Goal: Find specific page/section: Find specific page/section

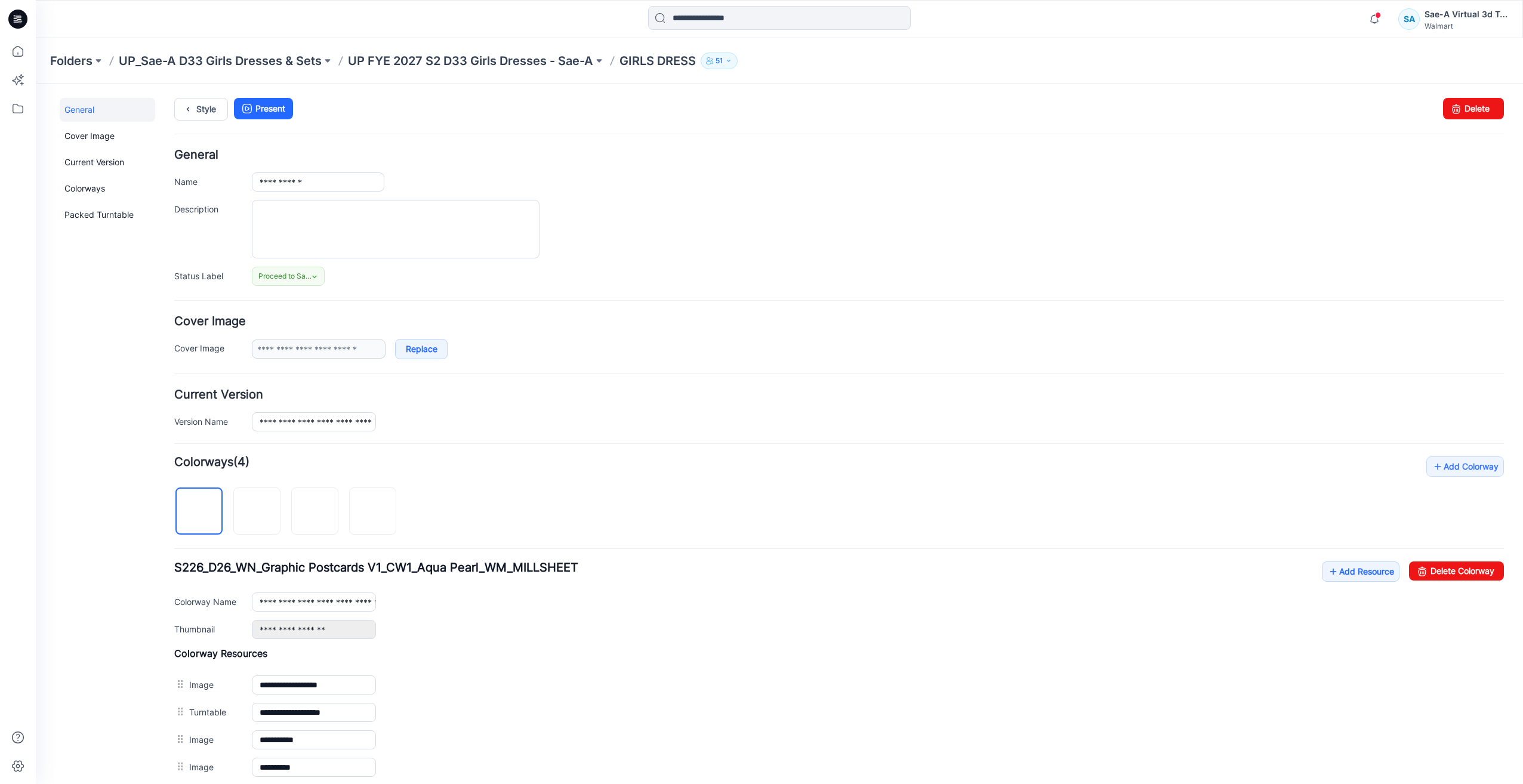
scroll to position [161, 0]
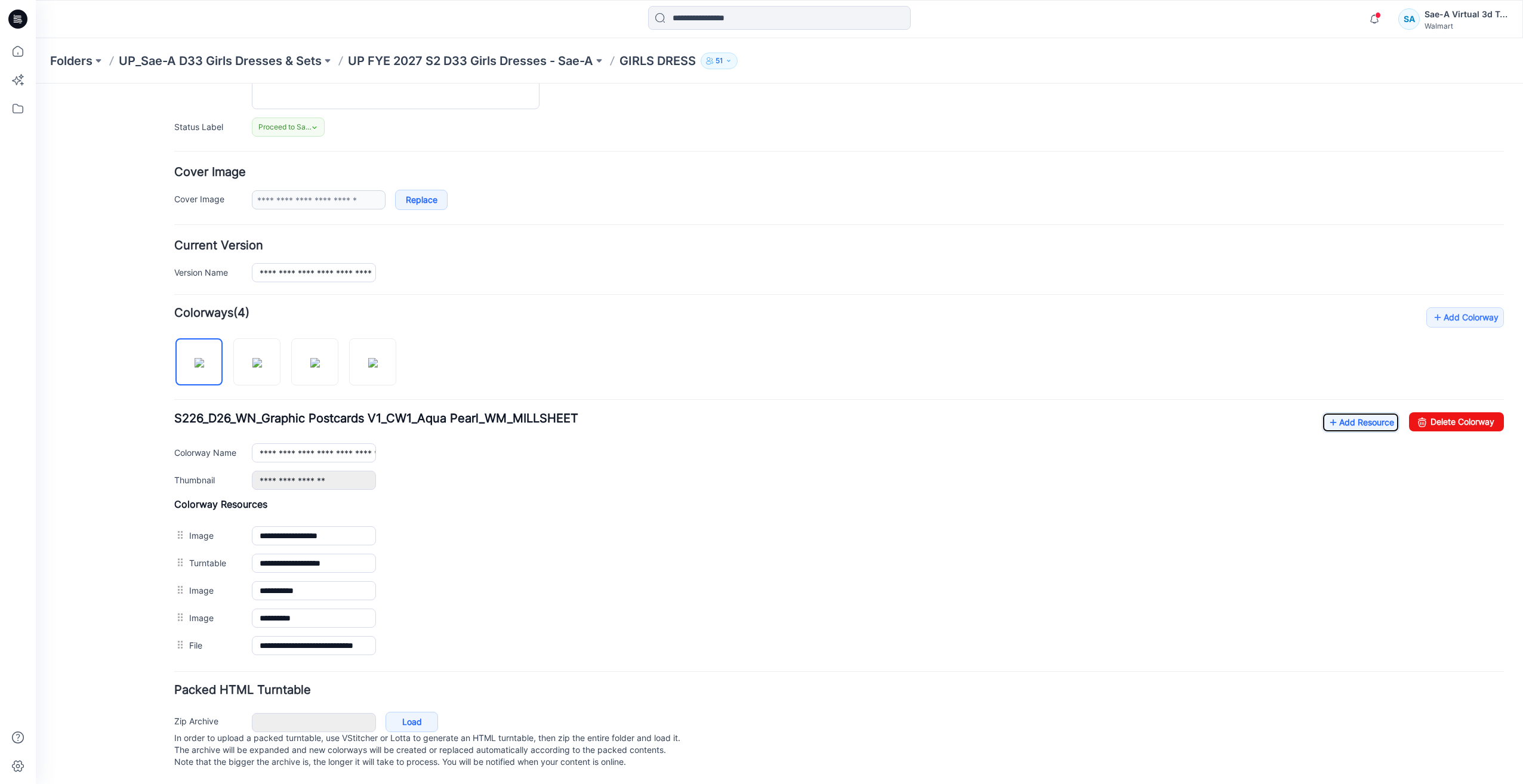
click at [1322, 412] on link "Add Resource" at bounding box center [1360, 422] width 78 height 20
click at [22, 44] on icon at bounding box center [17, 51] width 26 height 26
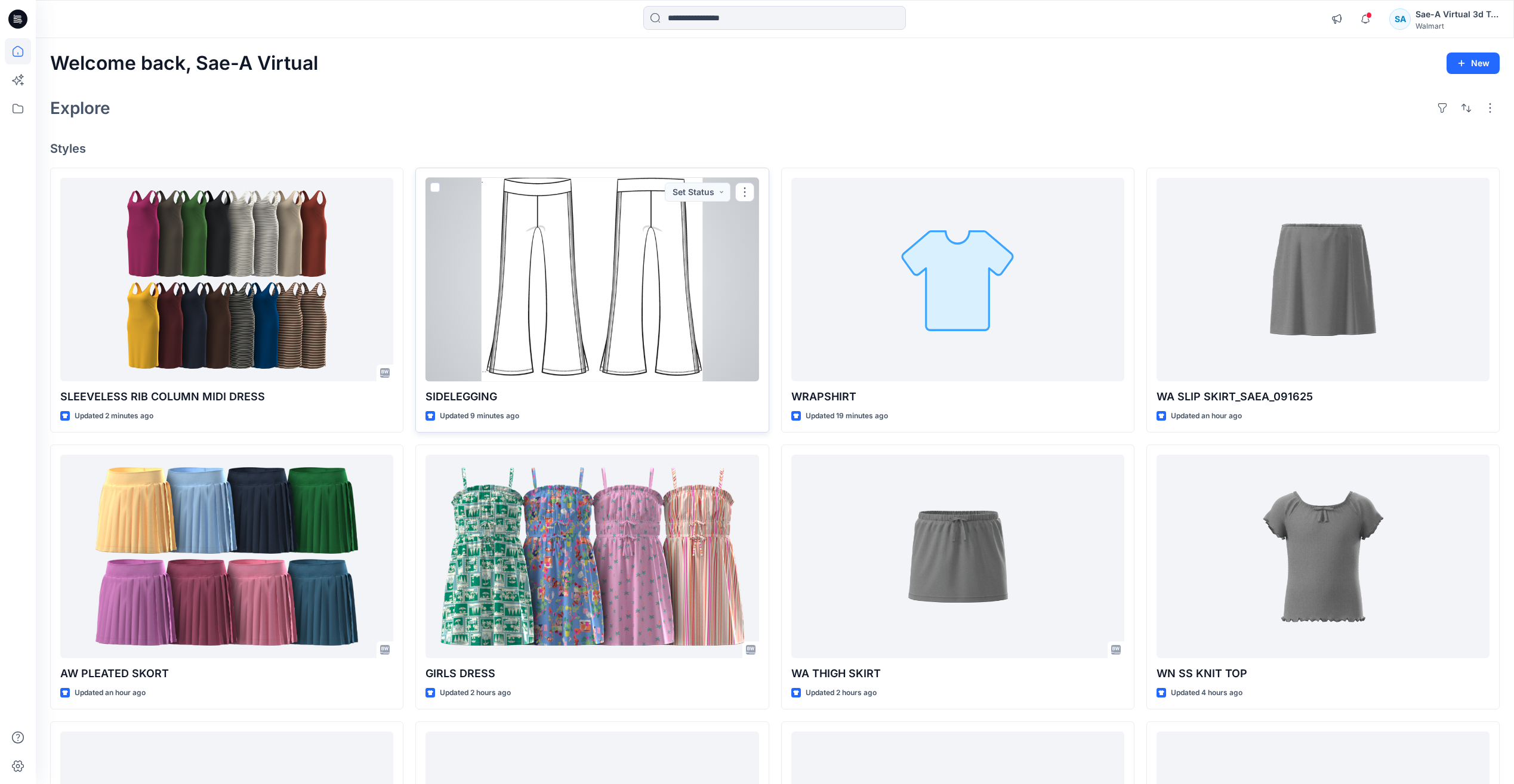
click at [725, 309] on div at bounding box center [591, 280] width 333 height 204
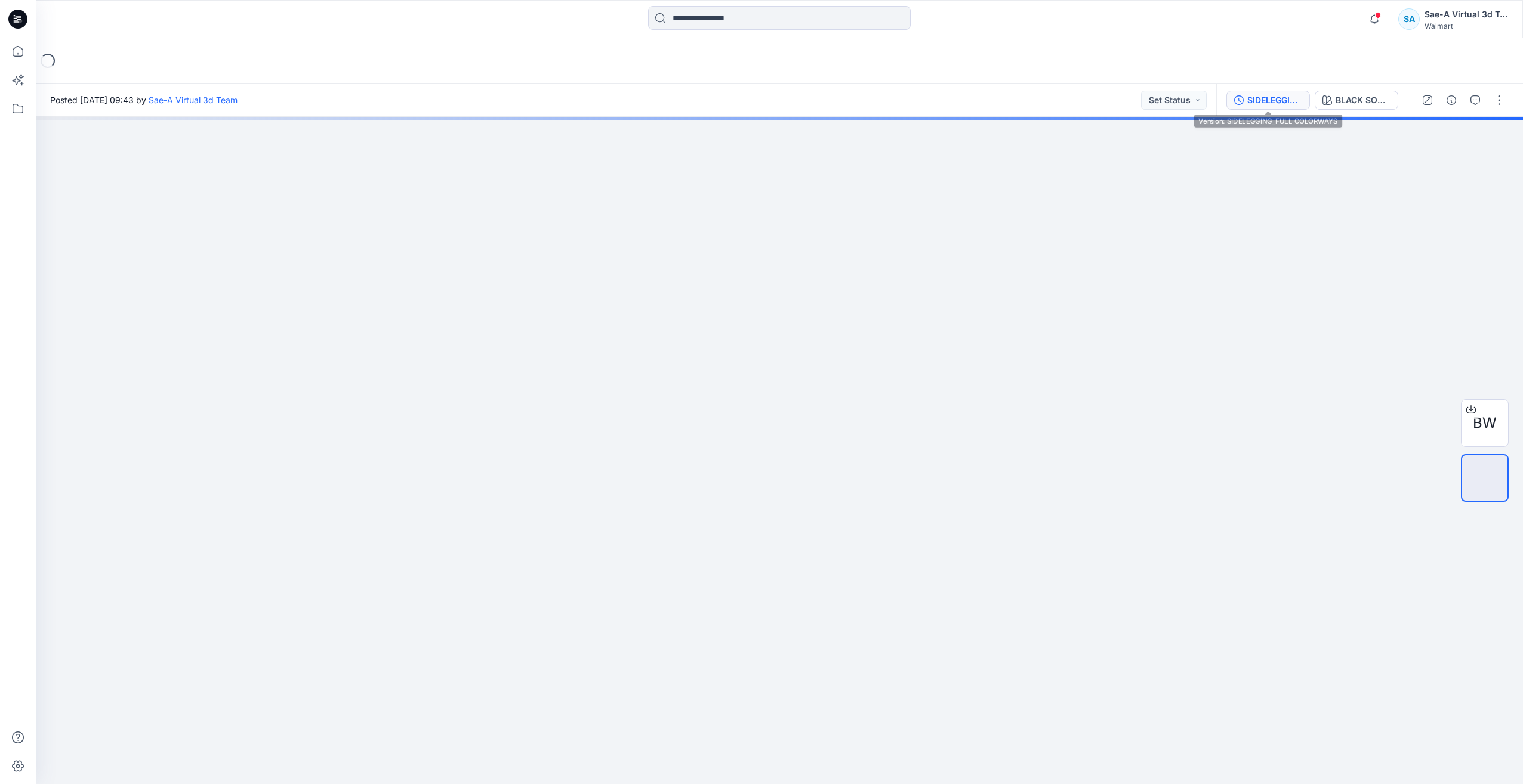
click at [1289, 99] on div "SIDELEGGING_FULL COLORWAYS" at bounding box center [1275, 100] width 55 height 13
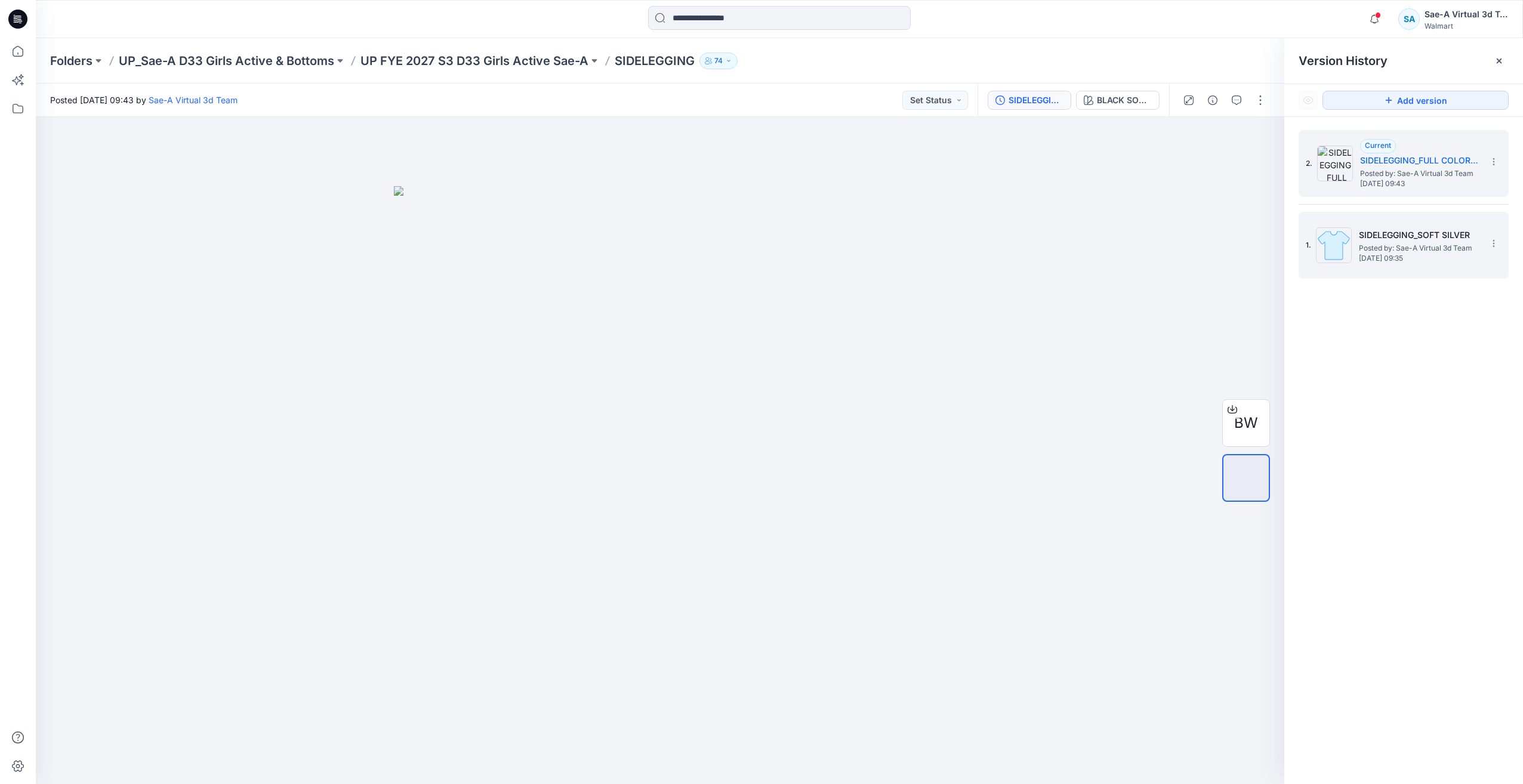
click at [1370, 228] on h5 "SIDELEGGING_SOFT SILVER" at bounding box center [1418, 235] width 119 height 14
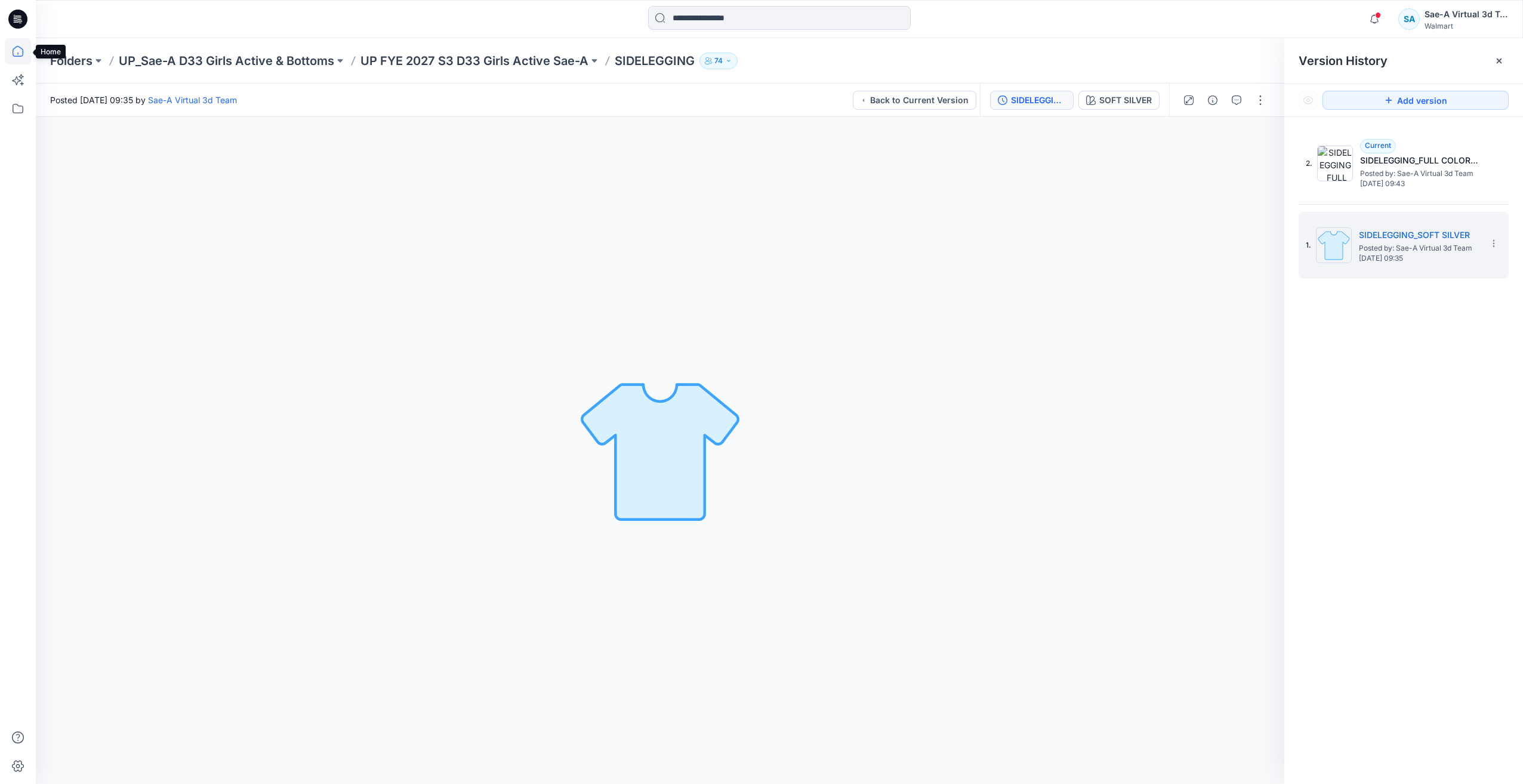
click at [17, 56] on icon at bounding box center [17, 51] width 10 height 10
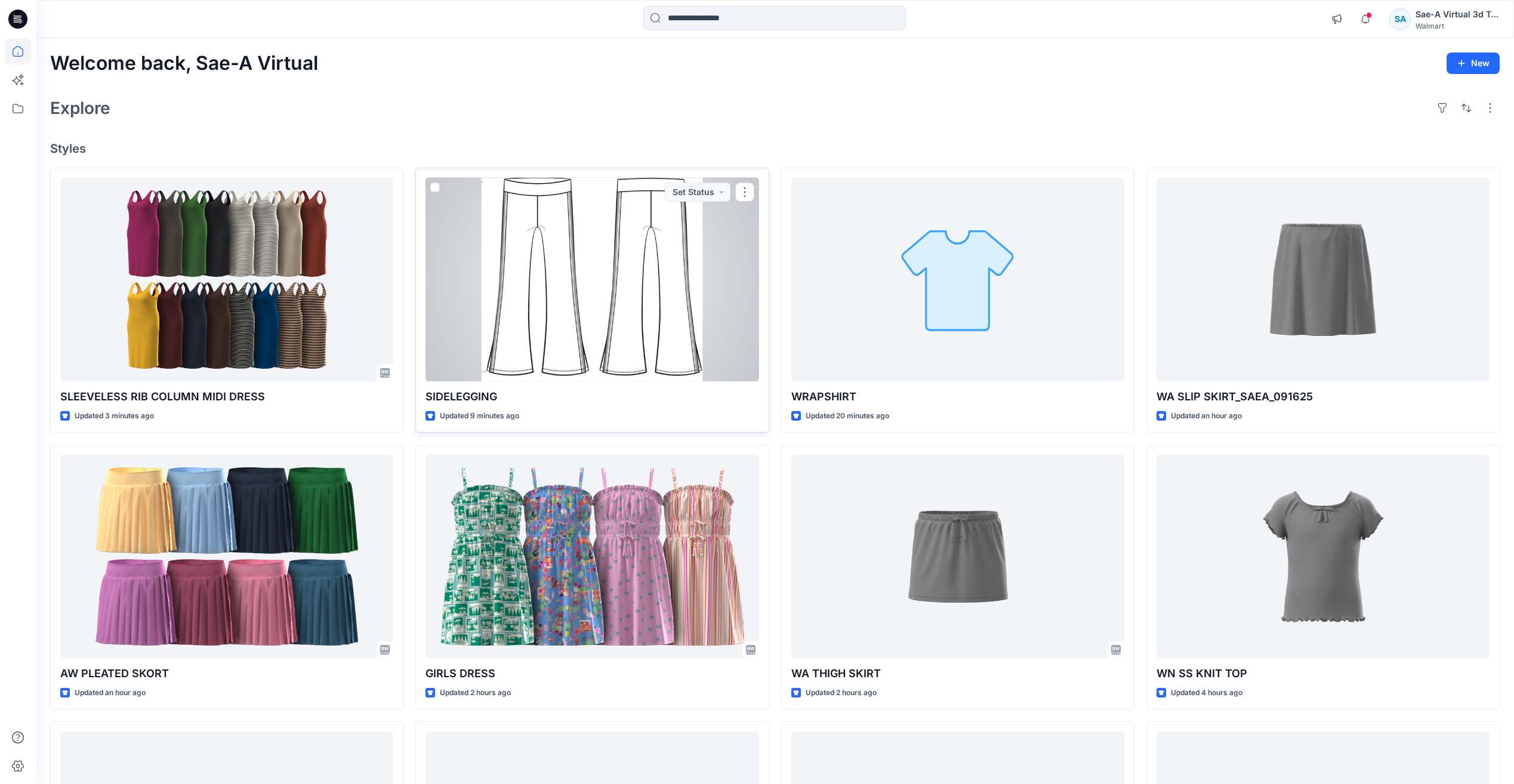
click at [605, 272] on div at bounding box center [591, 280] width 333 height 204
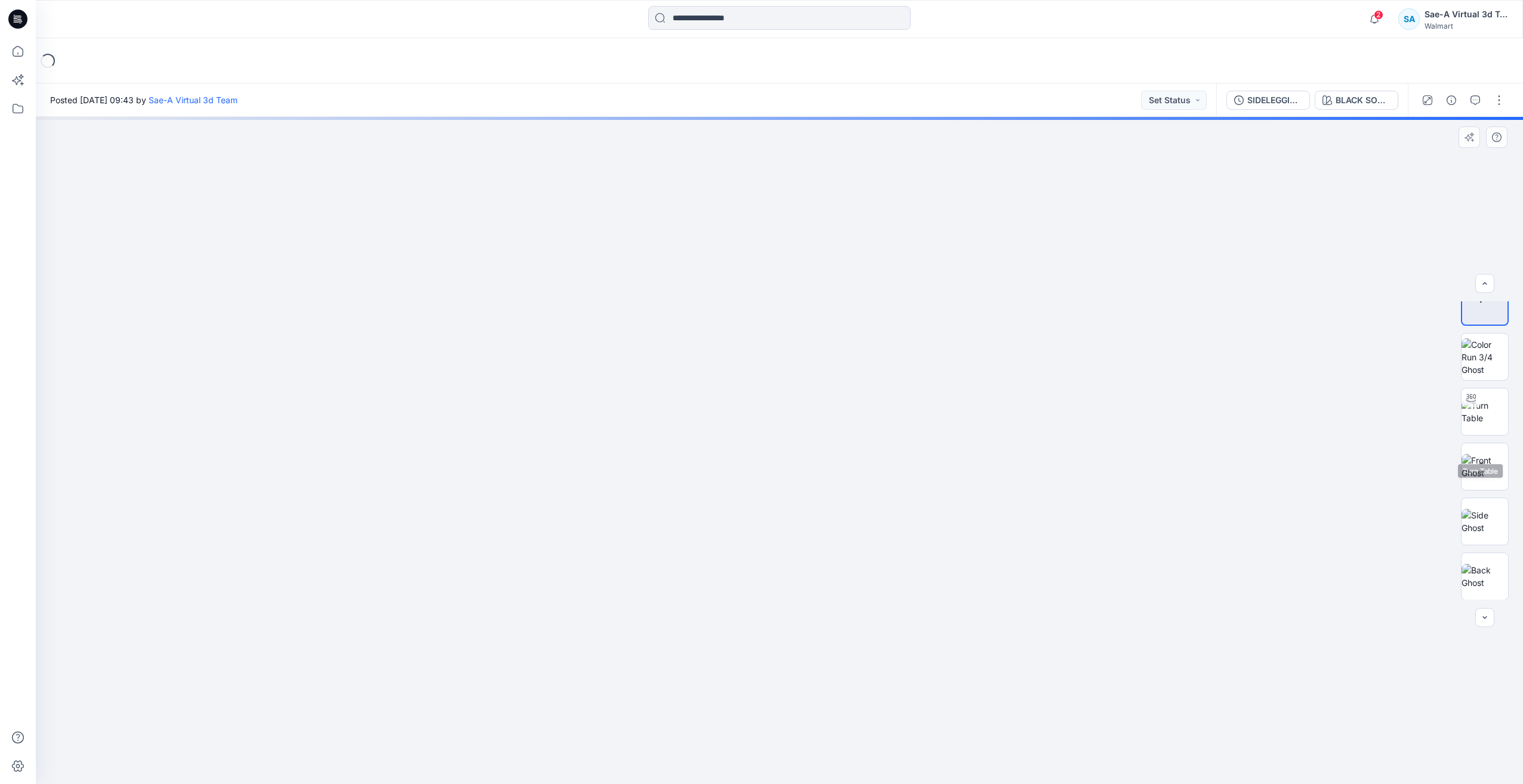
scroll to position [78, 0]
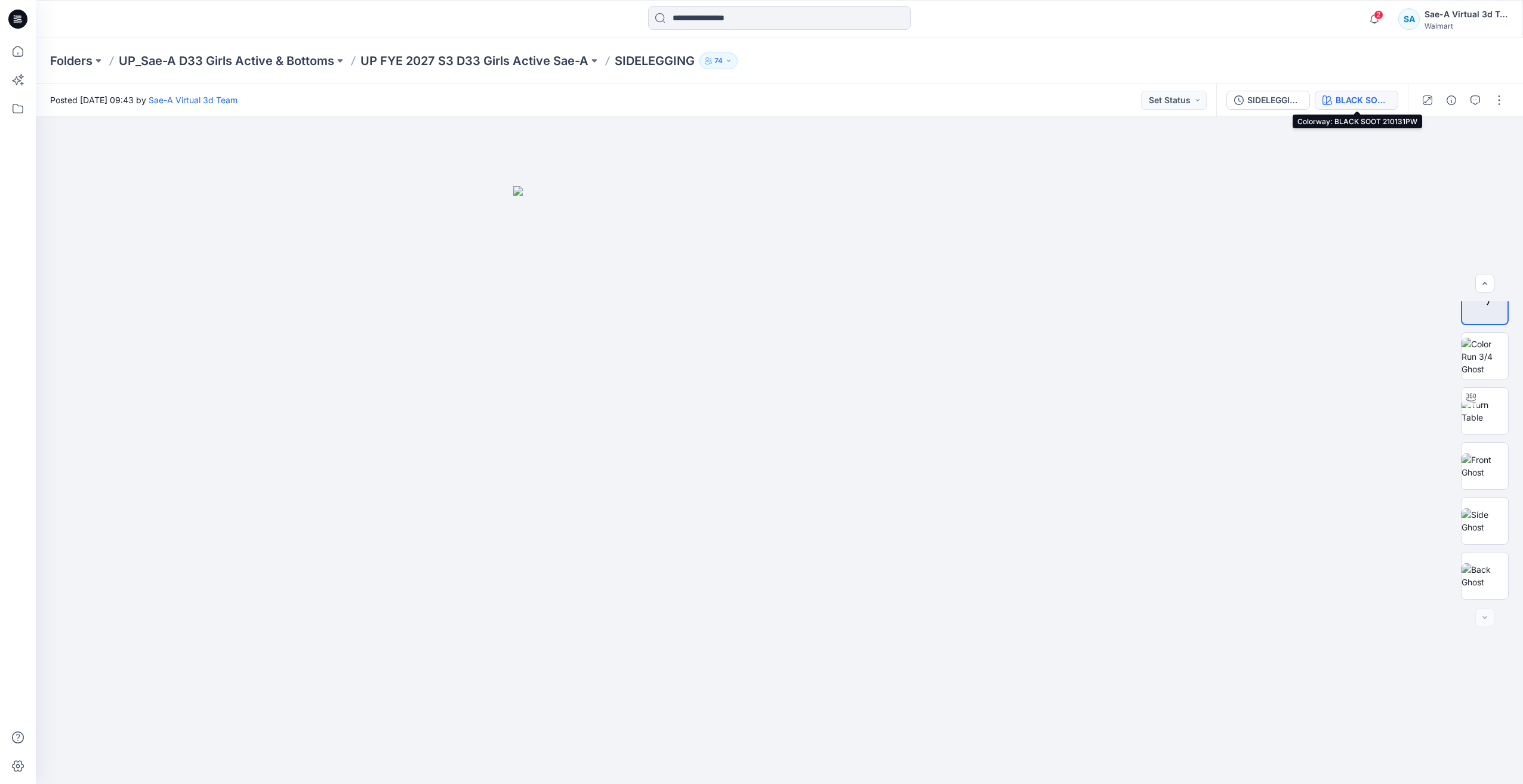
click at [1326, 98] on icon "button" at bounding box center [1327, 100] width 10 height 10
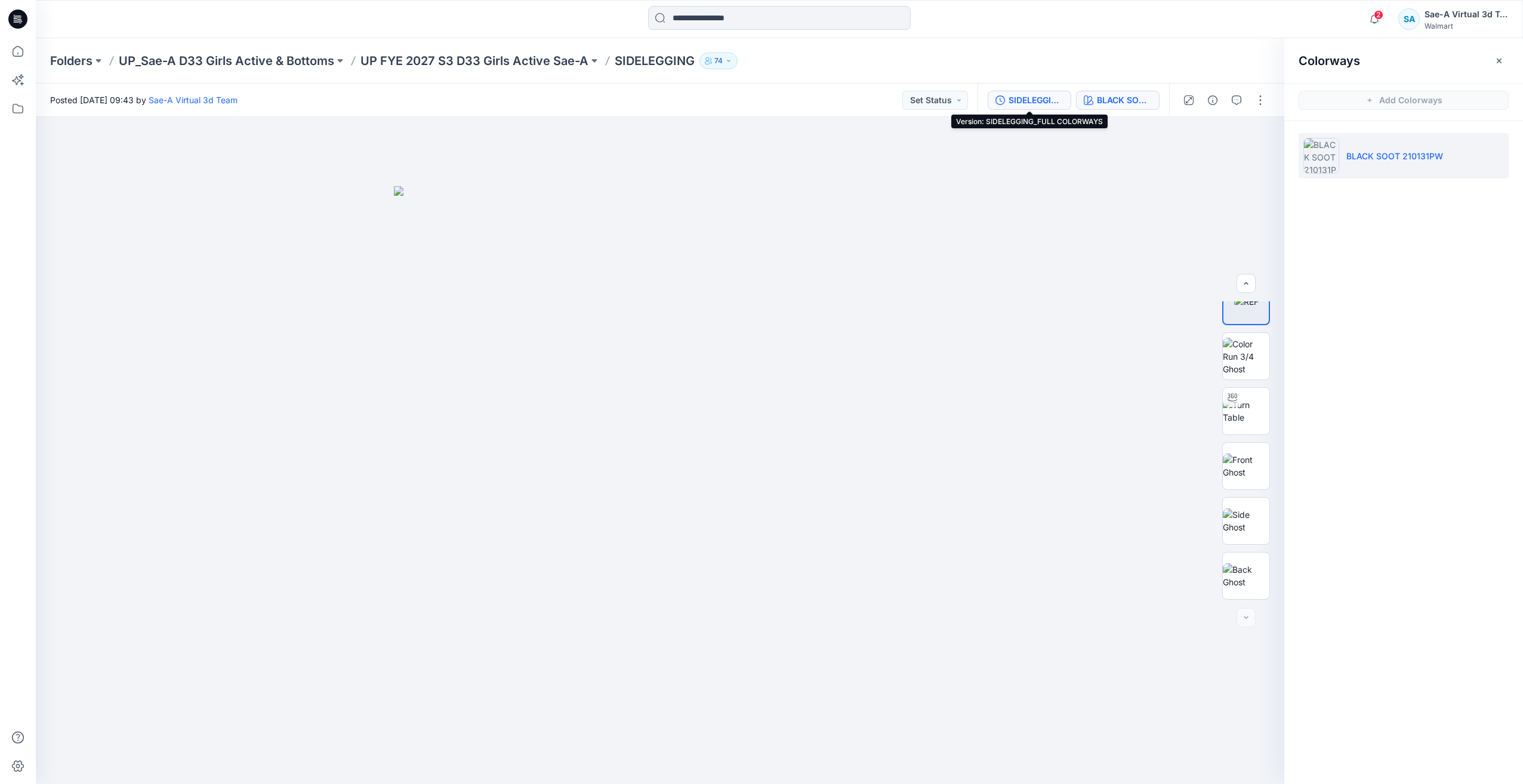
click at [1053, 98] on div "SIDELEGGING_FULL COLORWAYS" at bounding box center [1036, 100] width 55 height 13
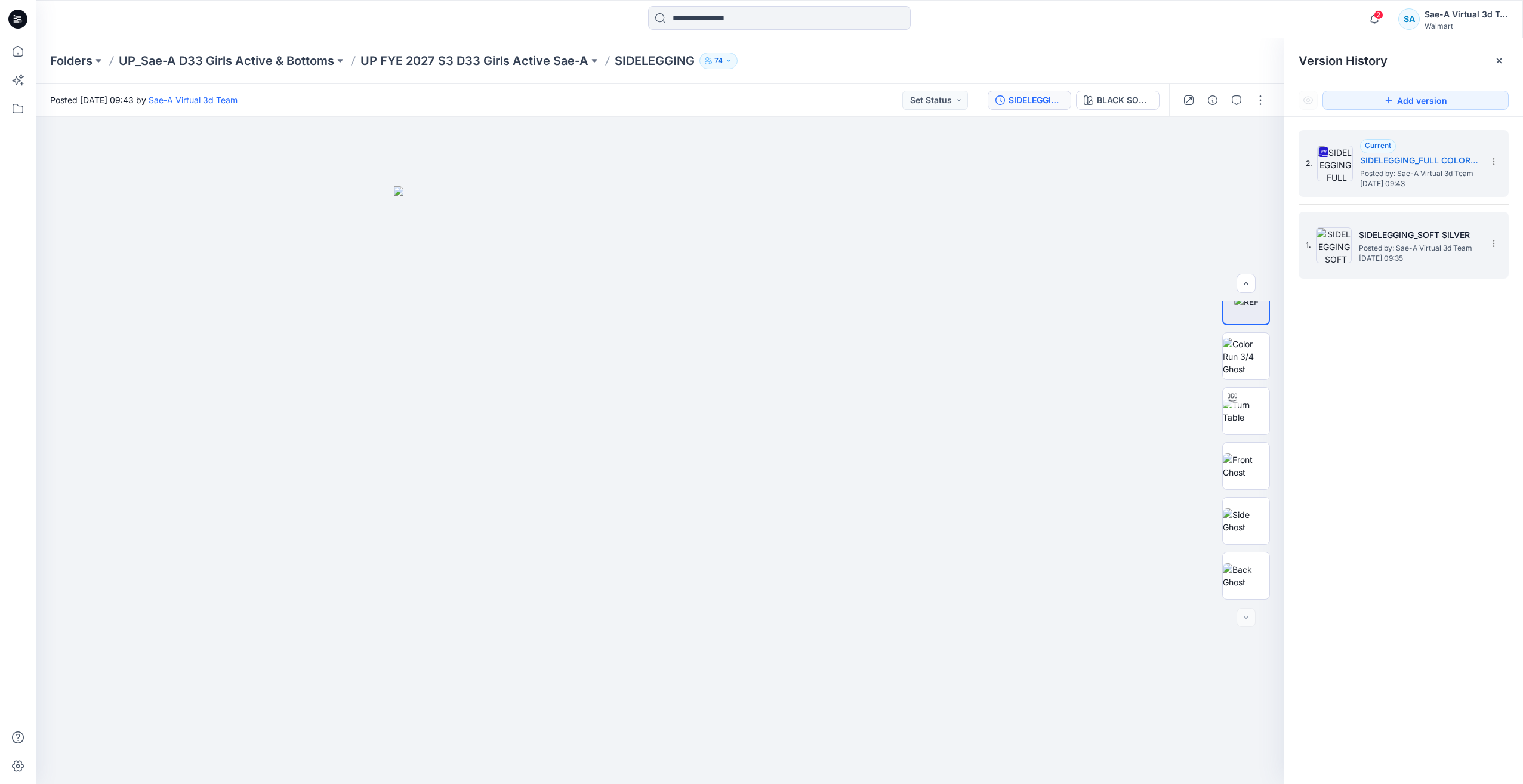
click at [1432, 234] on h5 "SIDELEGGING_SOFT SILVER" at bounding box center [1418, 235] width 119 height 14
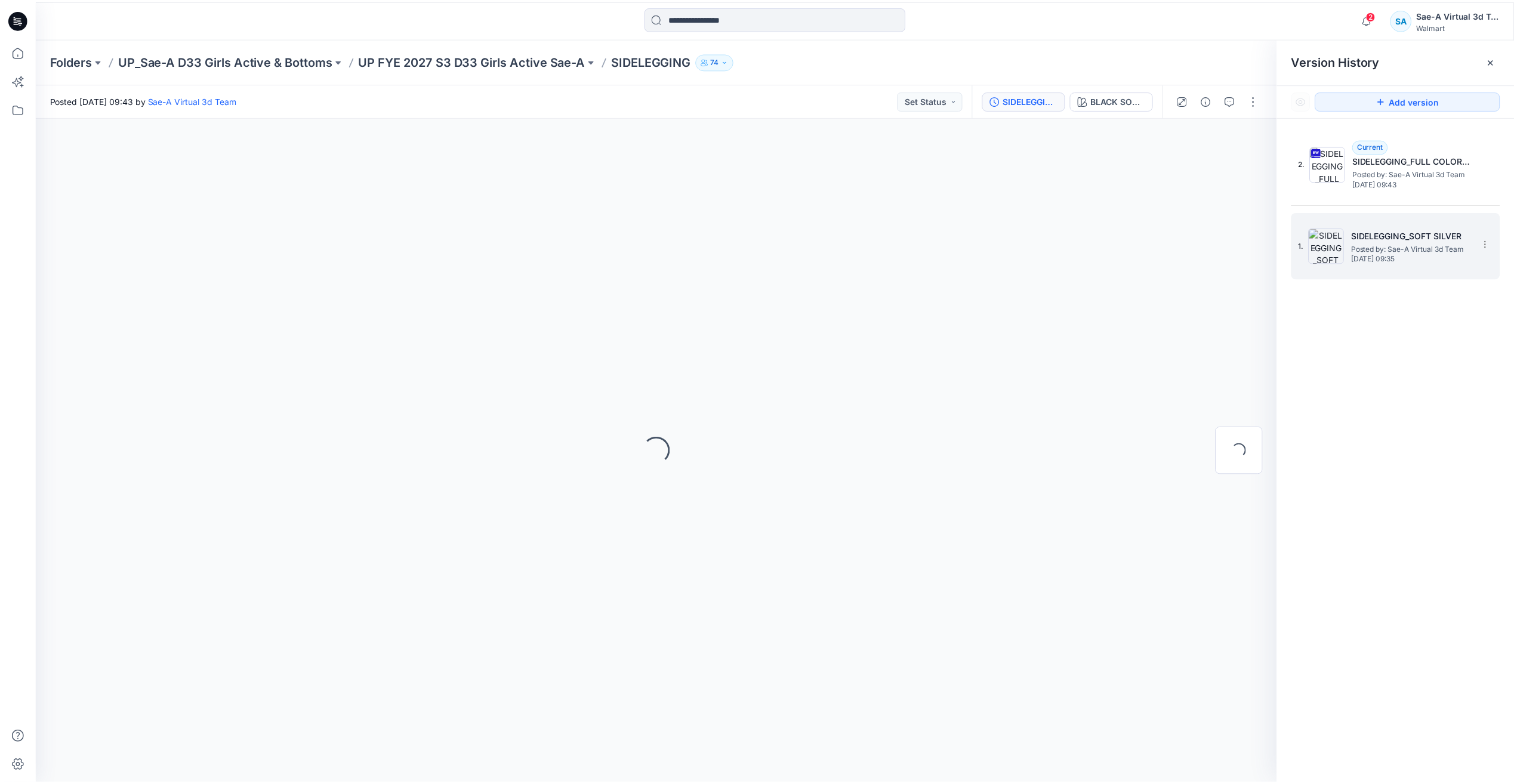
scroll to position [0, 0]
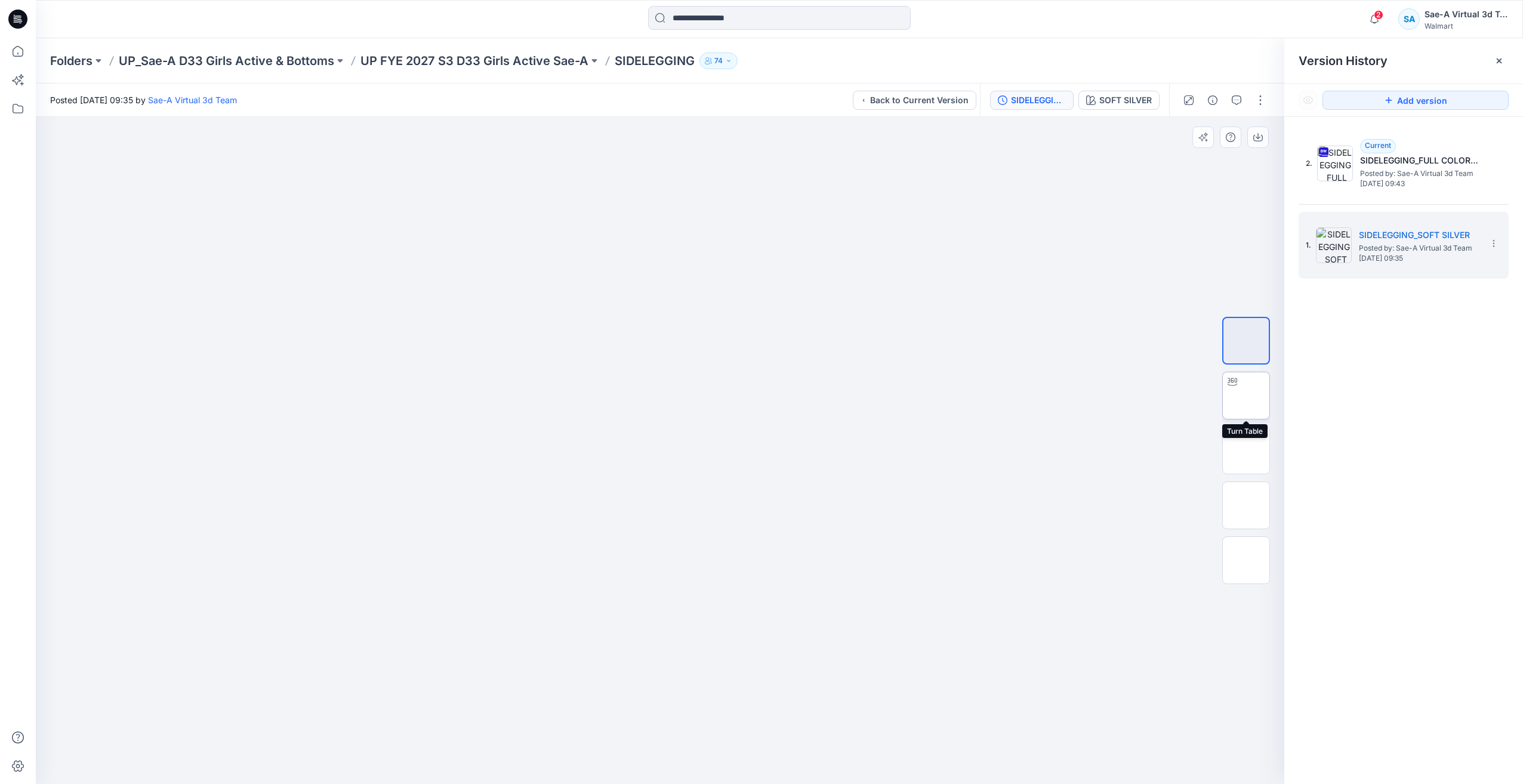
click at [1246, 395] on img at bounding box center [1246, 395] width 0 height 0
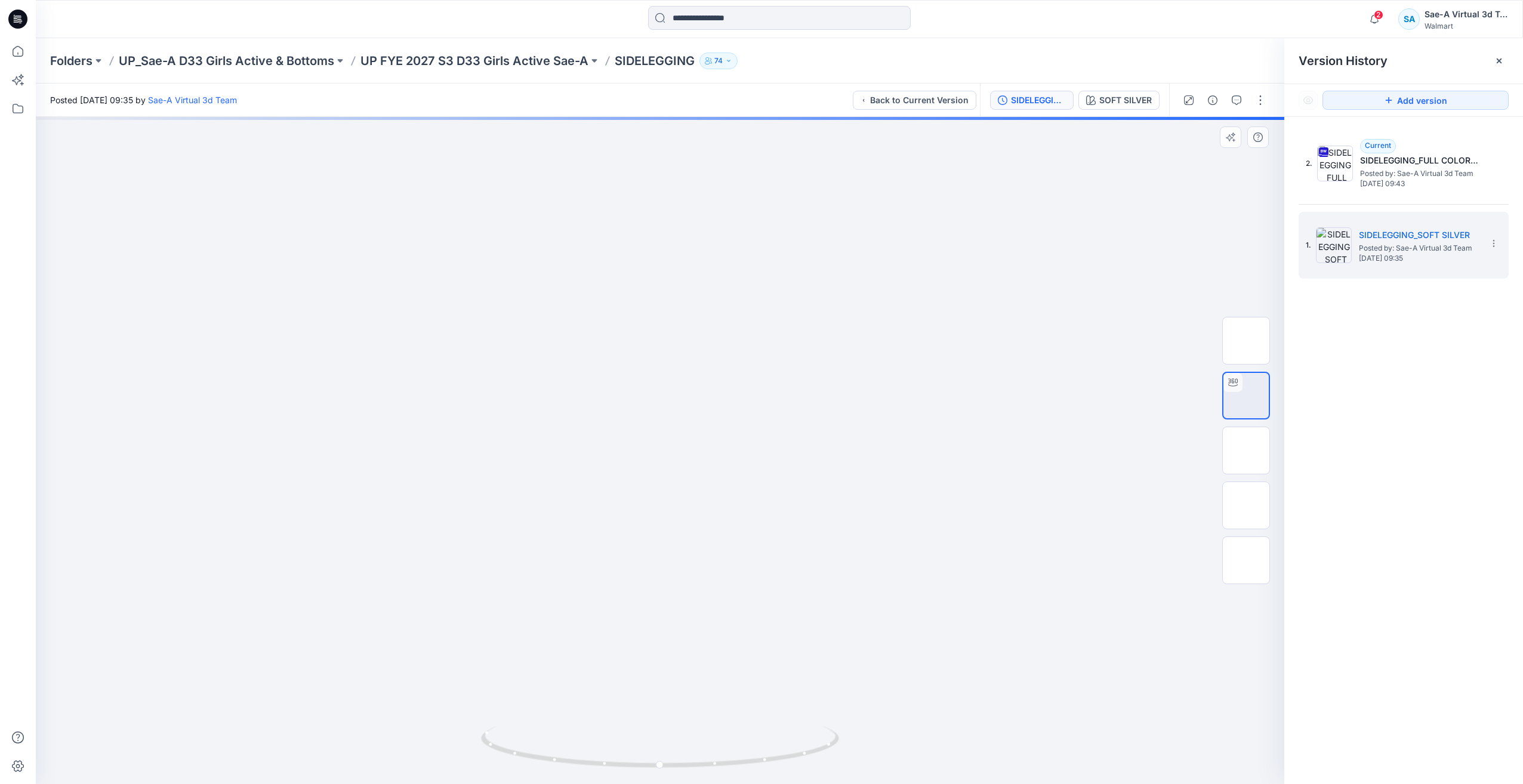
drag, startPoint x: 741, startPoint y: 520, endPoint x: 775, endPoint y: 399, distance: 125.7
drag, startPoint x: 586, startPoint y: 512, endPoint x: 640, endPoint y: 382, distance: 140.8
drag, startPoint x: 801, startPoint y: 757, endPoint x: 736, endPoint y: 764, distance: 65.4
click at [736, 764] on icon at bounding box center [661, 748] width 361 height 44
drag, startPoint x: 705, startPoint y: 705, endPoint x: 719, endPoint y: 665, distance: 42.4
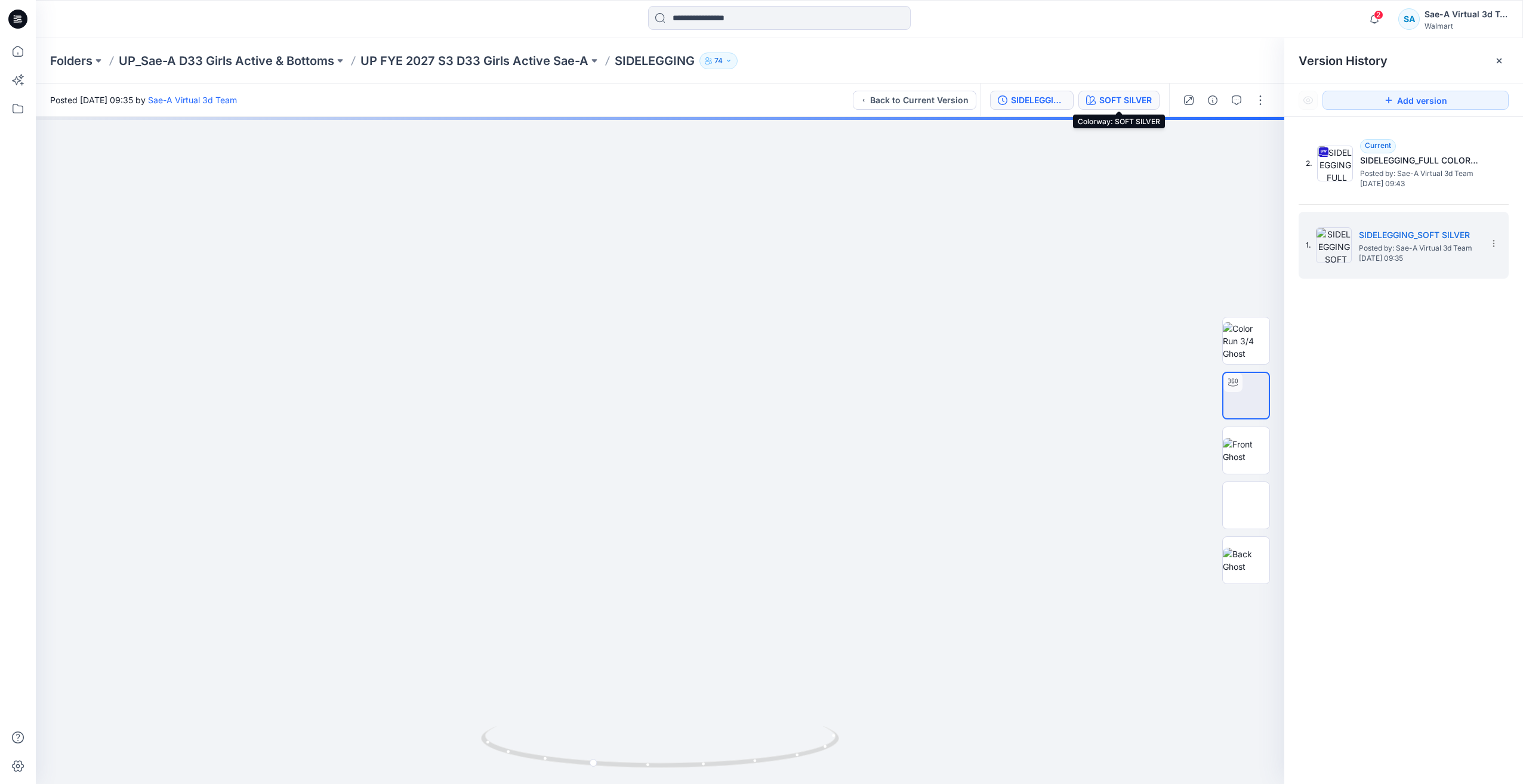
click at [1112, 98] on div "SOFT SILVER" at bounding box center [1126, 100] width 52 height 13
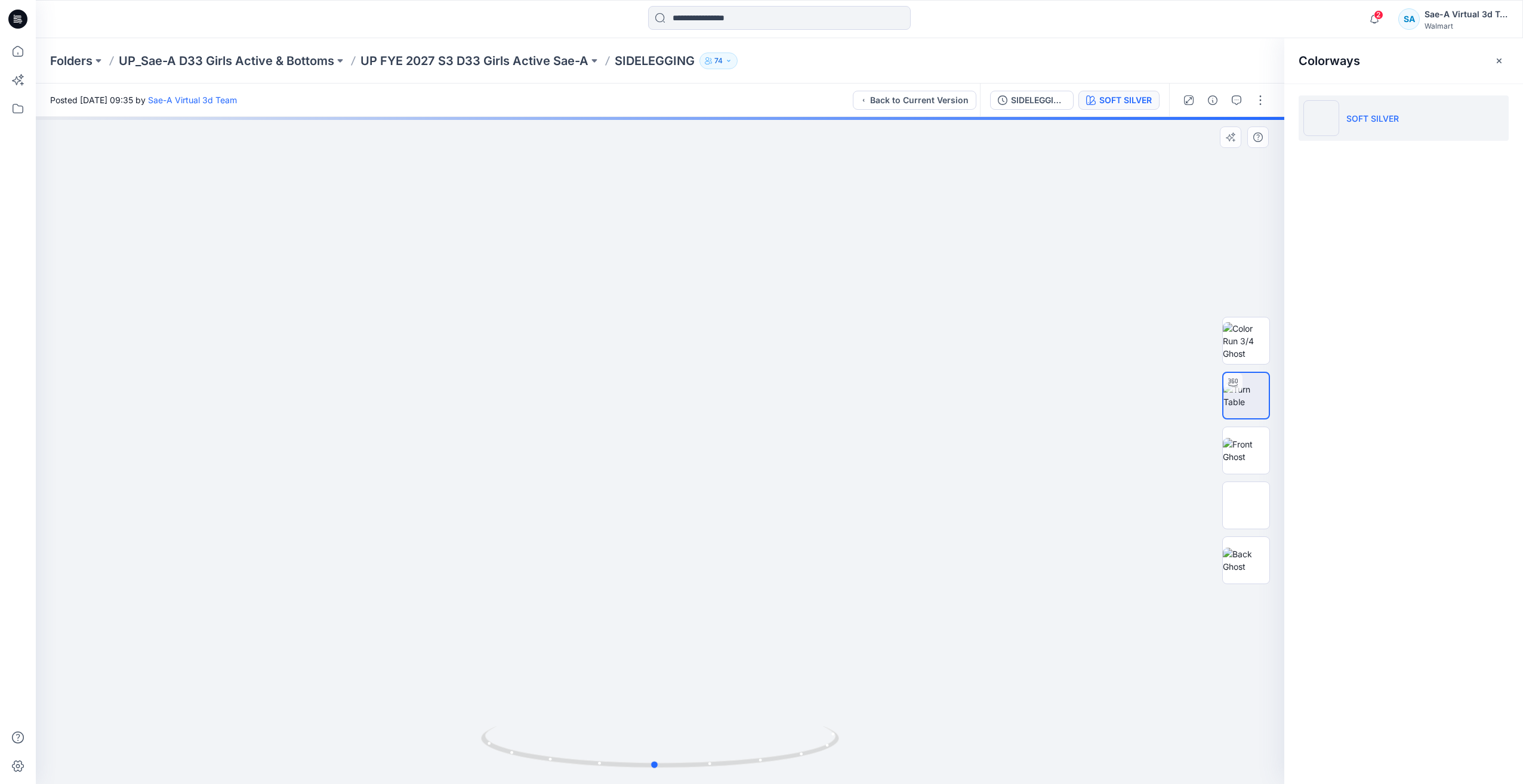
drag, startPoint x: 801, startPoint y: 757, endPoint x: 863, endPoint y: 727, distance: 68.9
click at [863, 727] on div at bounding box center [660, 450] width 1249 height 667
click at [1041, 101] on div "SIDELEGGING_SOFT SILVER" at bounding box center [1038, 100] width 55 height 13
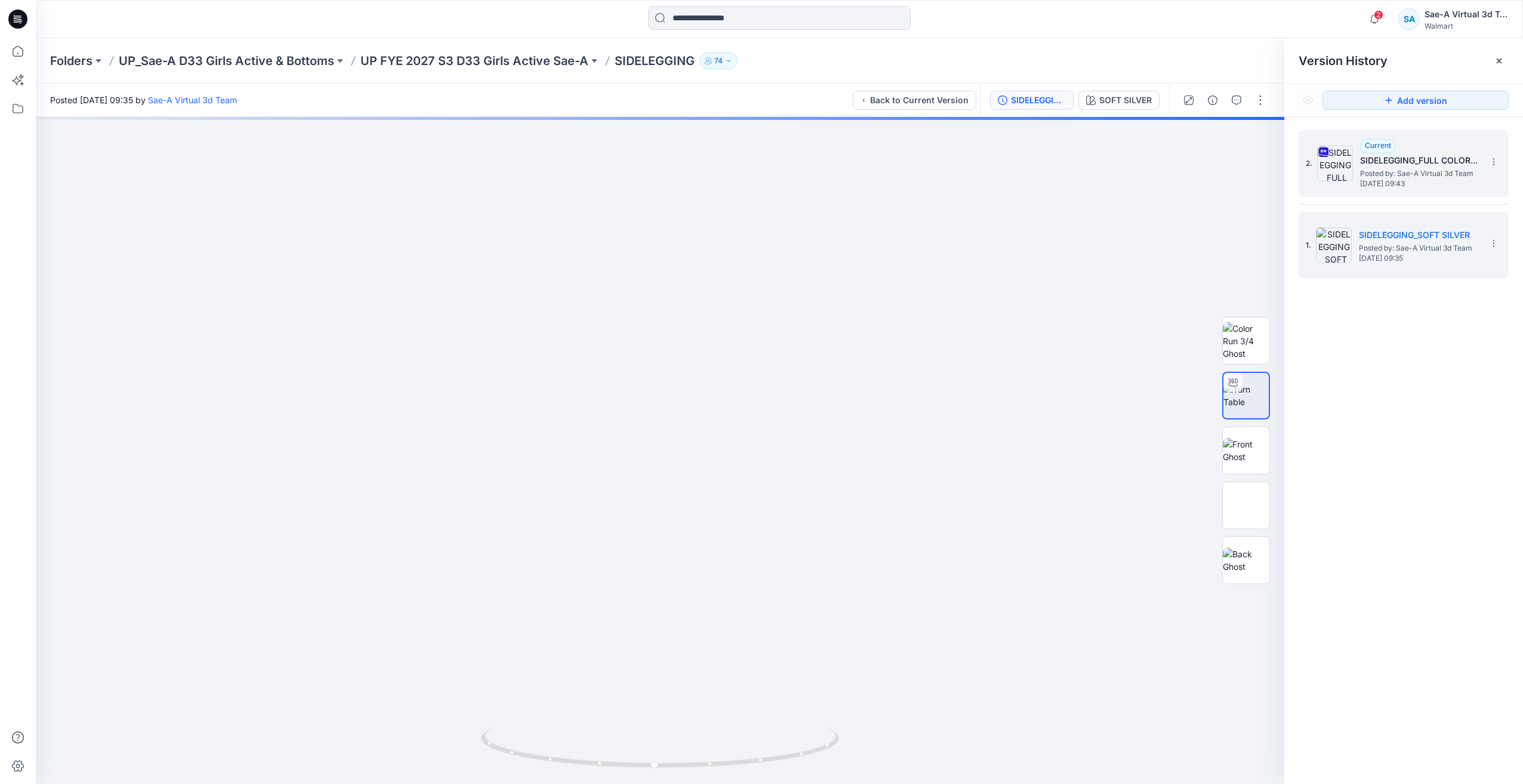
click at [1362, 162] on h5 "SIDELEGGING_FULL COLORWAYS" at bounding box center [1419, 160] width 119 height 14
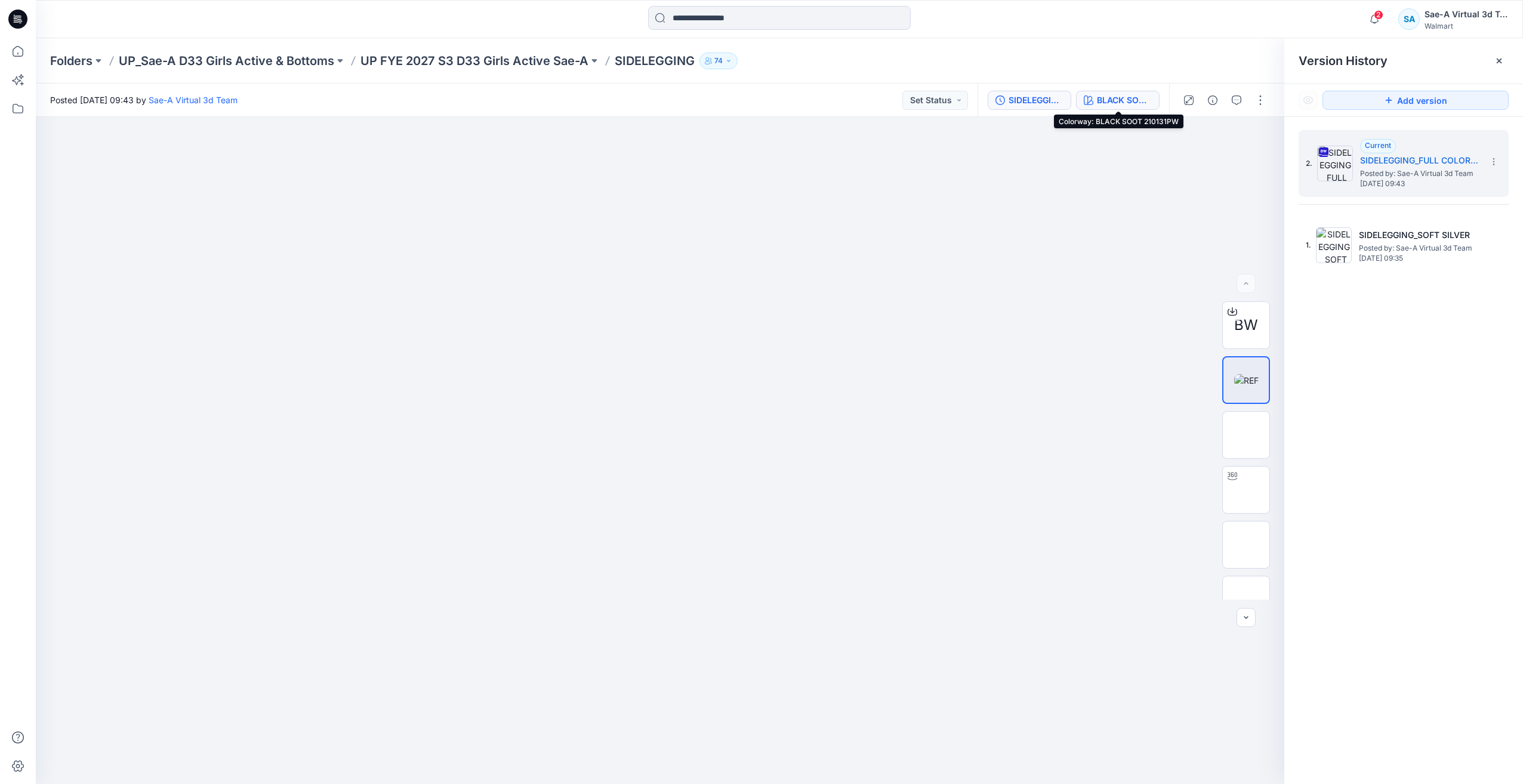
click at [1114, 94] on div "BLACK SOOT 210131PW" at bounding box center [1124, 100] width 55 height 13
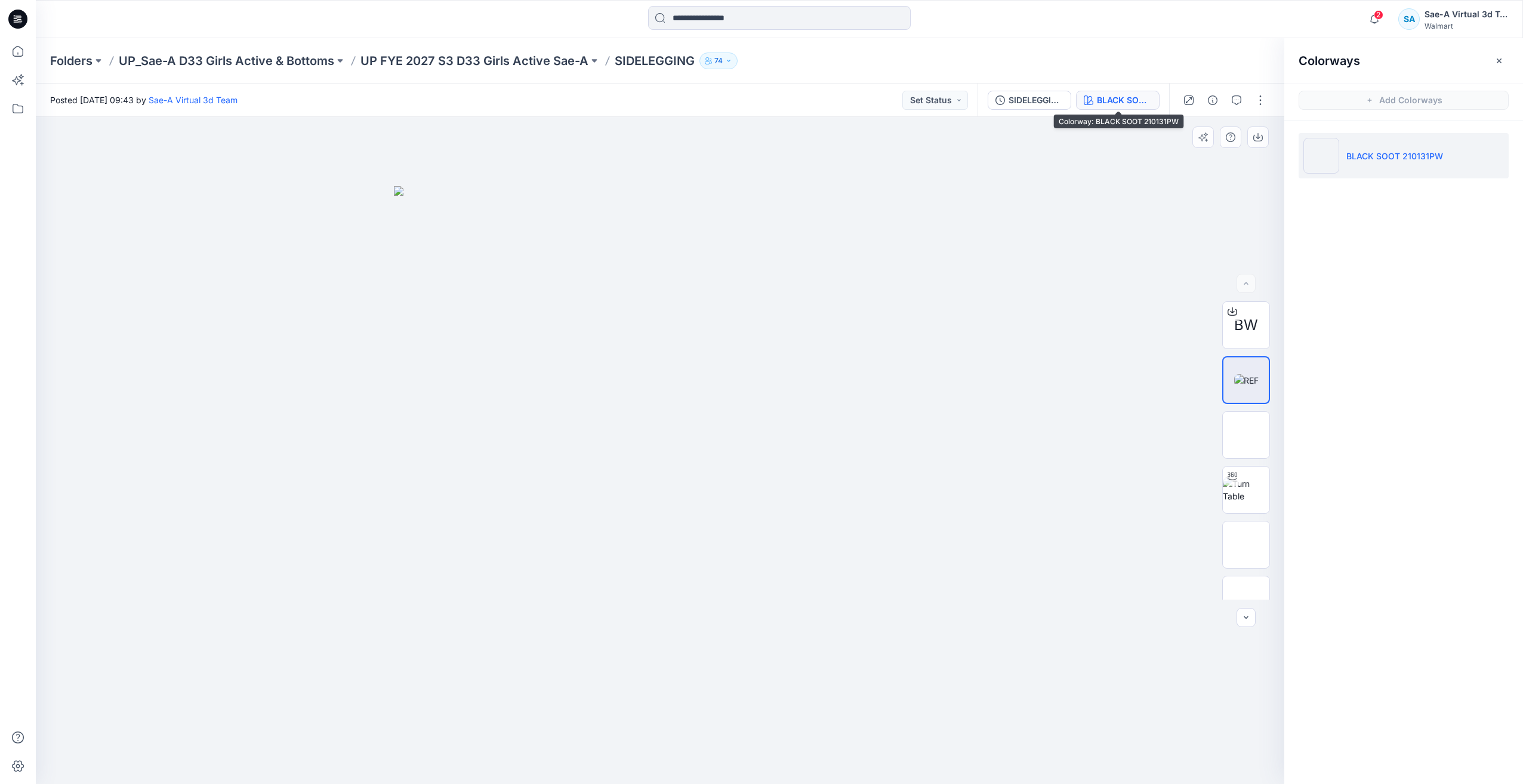
click at [1235, 184] on div at bounding box center [660, 450] width 1249 height 667
click at [486, 71] on div "Folders UP_Sae-A D33 Girls Active & Bottoms UP FYE 2027 S3 D33 Girls Active Sae…" at bounding box center [779, 61] width 1487 height 45
click at [491, 57] on p "UP FYE 2027 S3 D33 Girls Active Sae-A" at bounding box center [475, 60] width 228 height 17
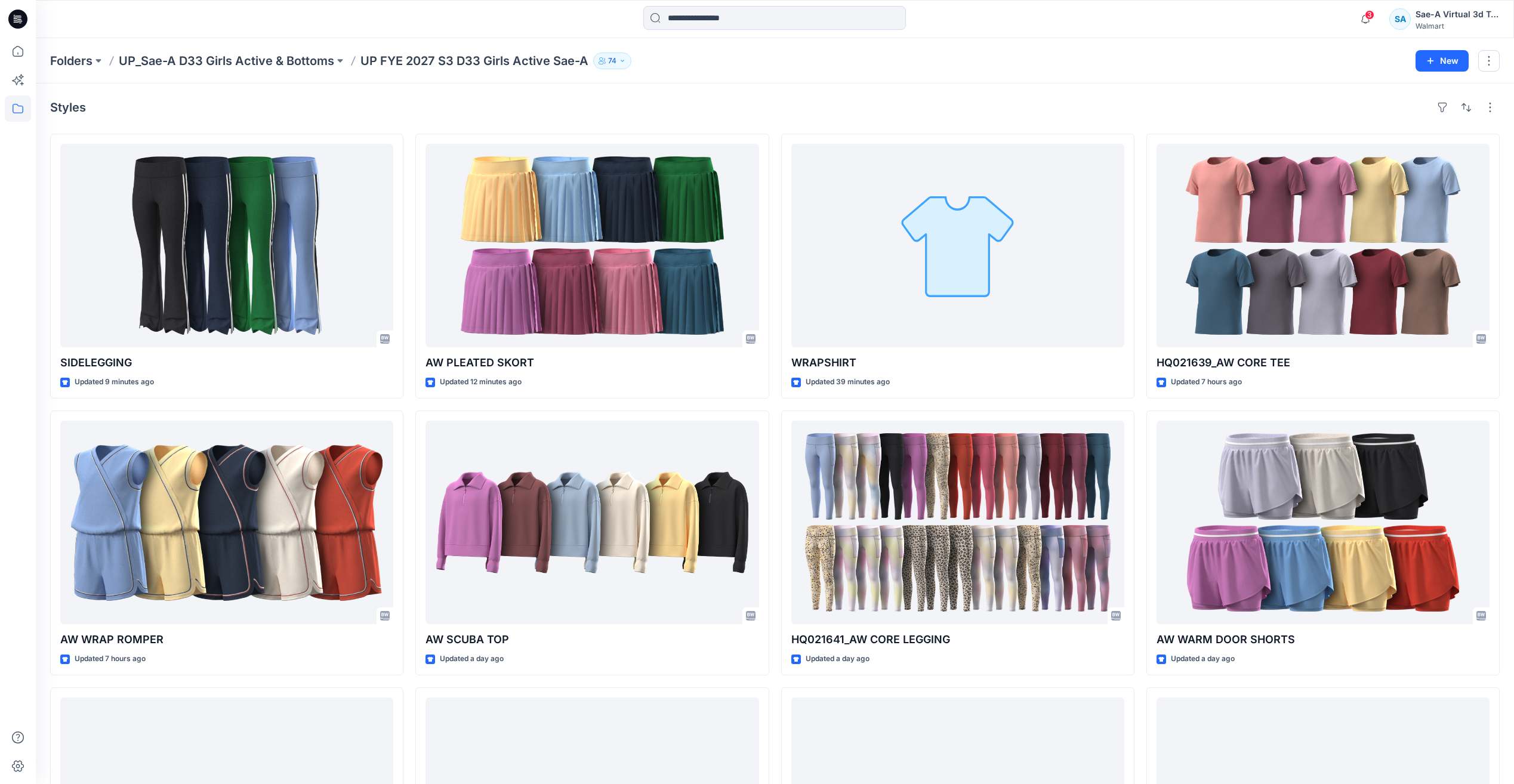
click at [1141, 75] on div "Folders UP_Sae-A D33 Girls Active & Bottoms UP FYE 2027 S3 D33 Girls Active Sae…" at bounding box center [774, 61] width 1478 height 45
click at [1272, 112] on div "Styles" at bounding box center [775, 107] width 1450 height 19
